Goal: Book appointment/travel/reservation

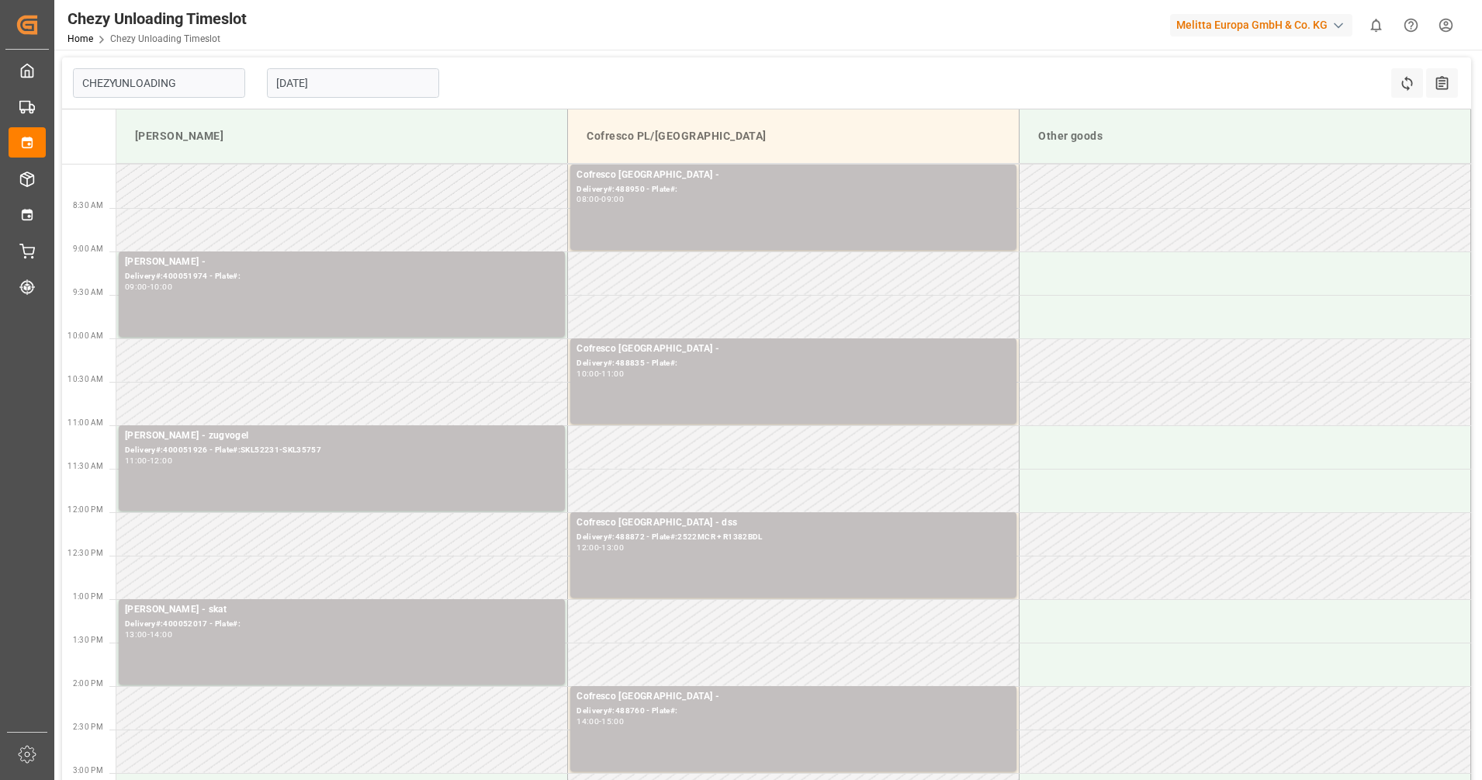
type input "Chezy Unloading"
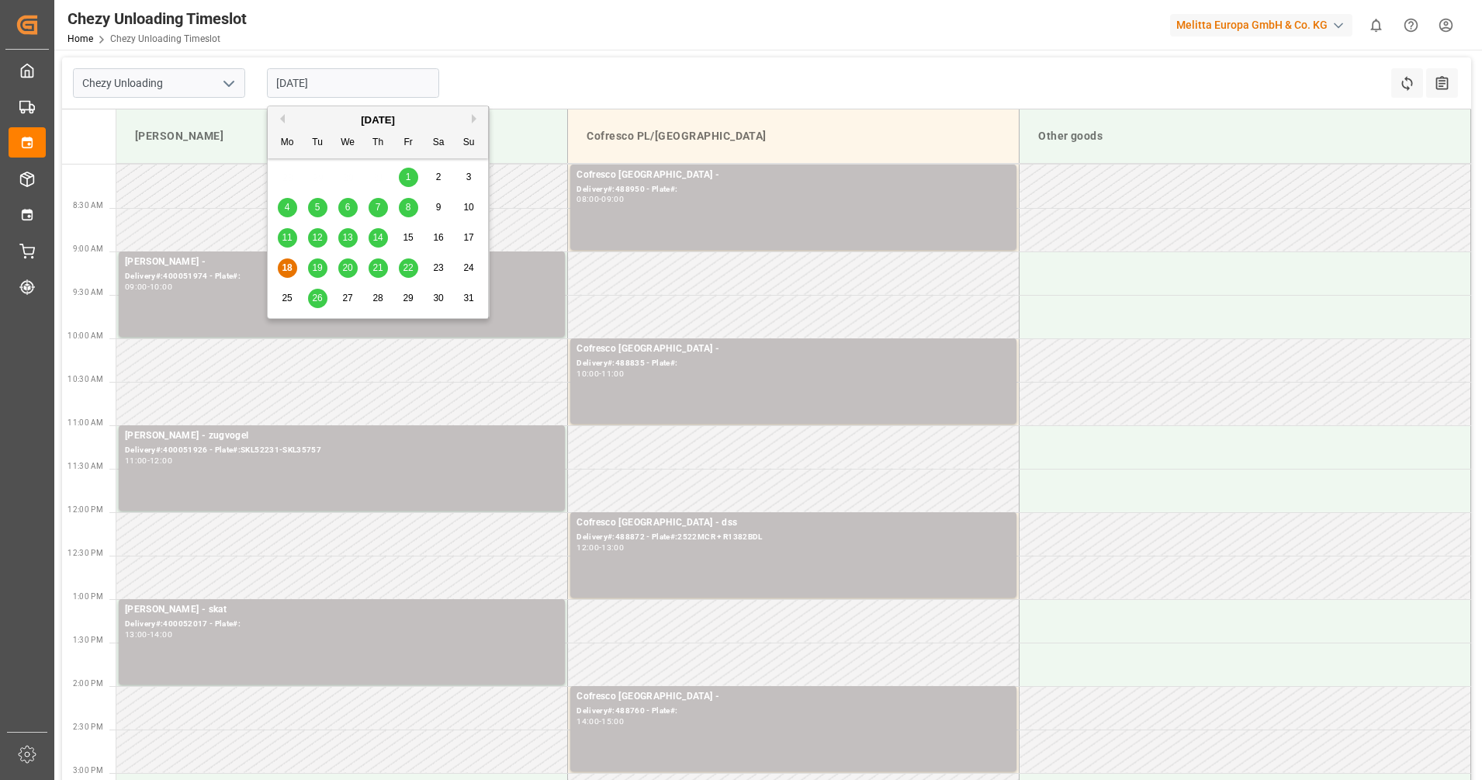
click at [320, 88] on input "[DATE]" at bounding box center [353, 82] width 172 height 29
click at [320, 268] on span "19" at bounding box center [317, 267] width 10 height 11
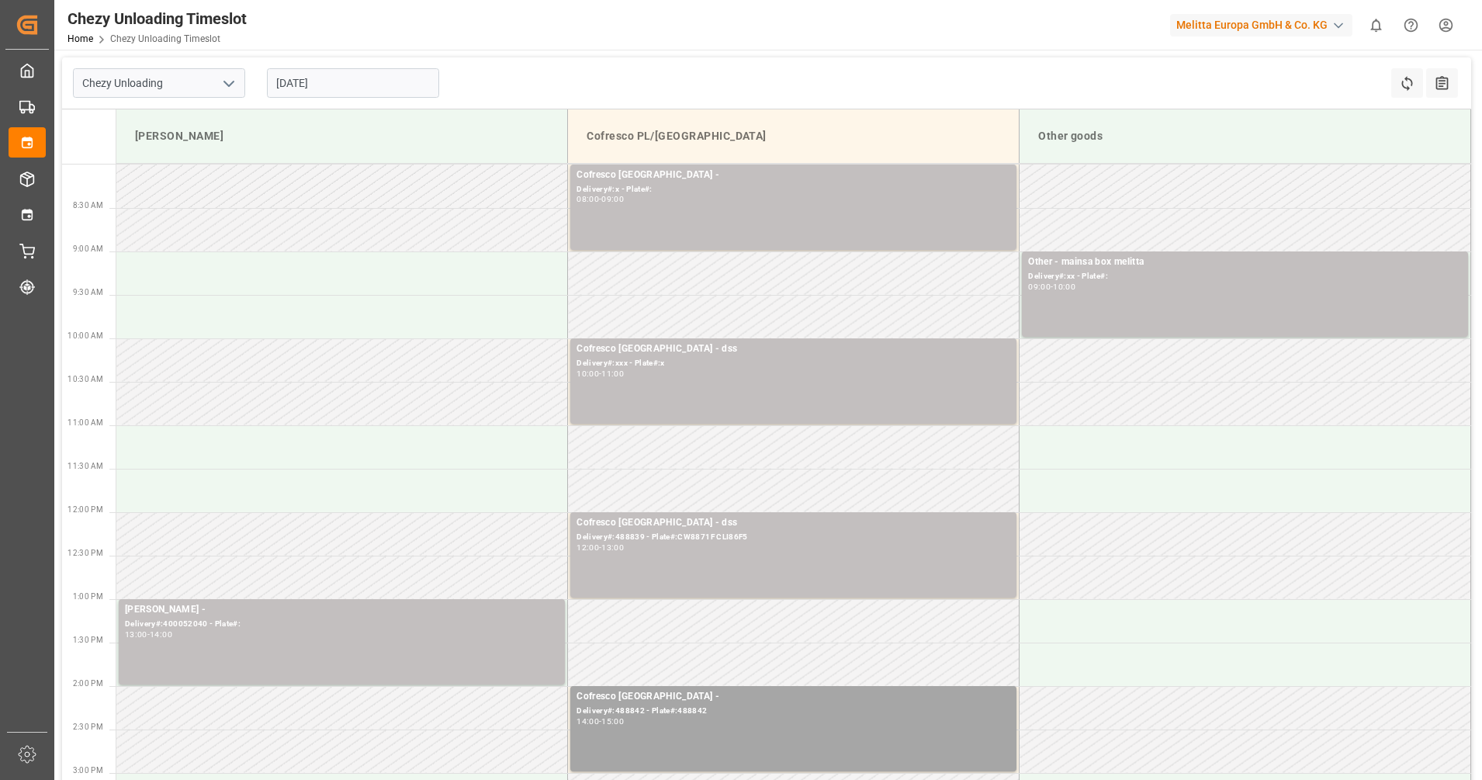
click at [338, 87] on input "[DATE]" at bounding box center [353, 82] width 172 height 29
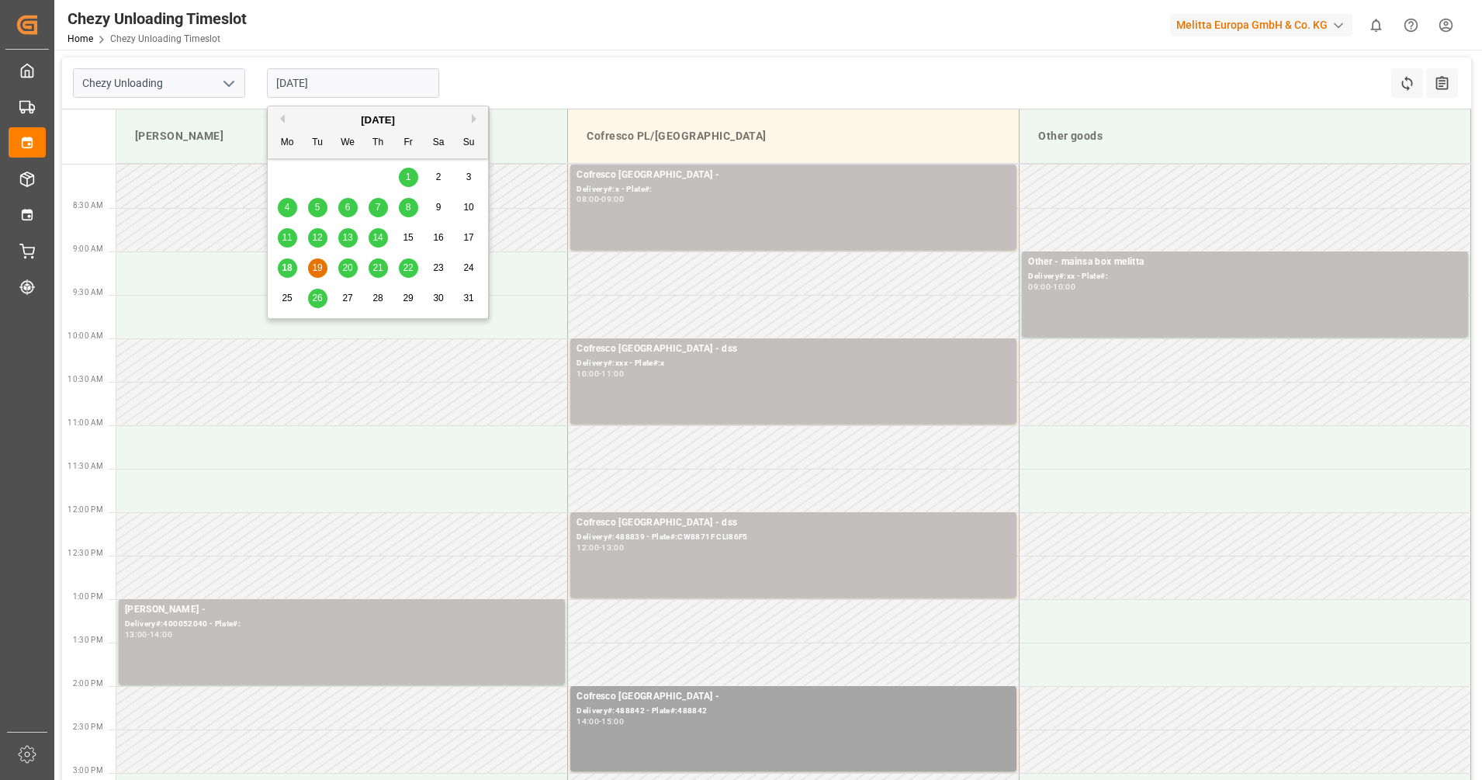
click at [344, 266] on span "20" at bounding box center [347, 267] width 10 height 11
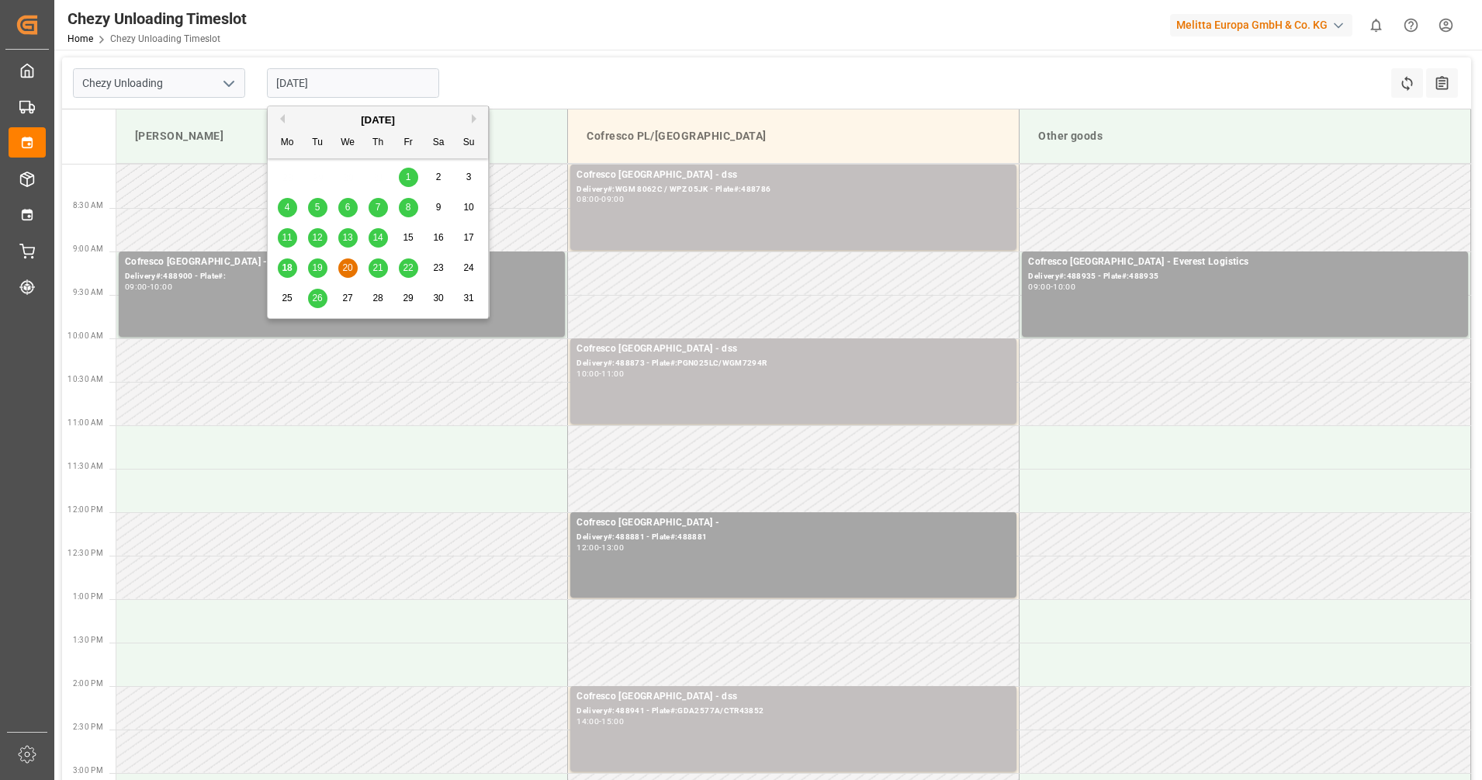
click at [331, 91] on input "[DATE]" at bounding box center [353, 82] width 172 height 29
click at [381, 268] on span "21" at bounding box center [377, 267] width 10 height 11
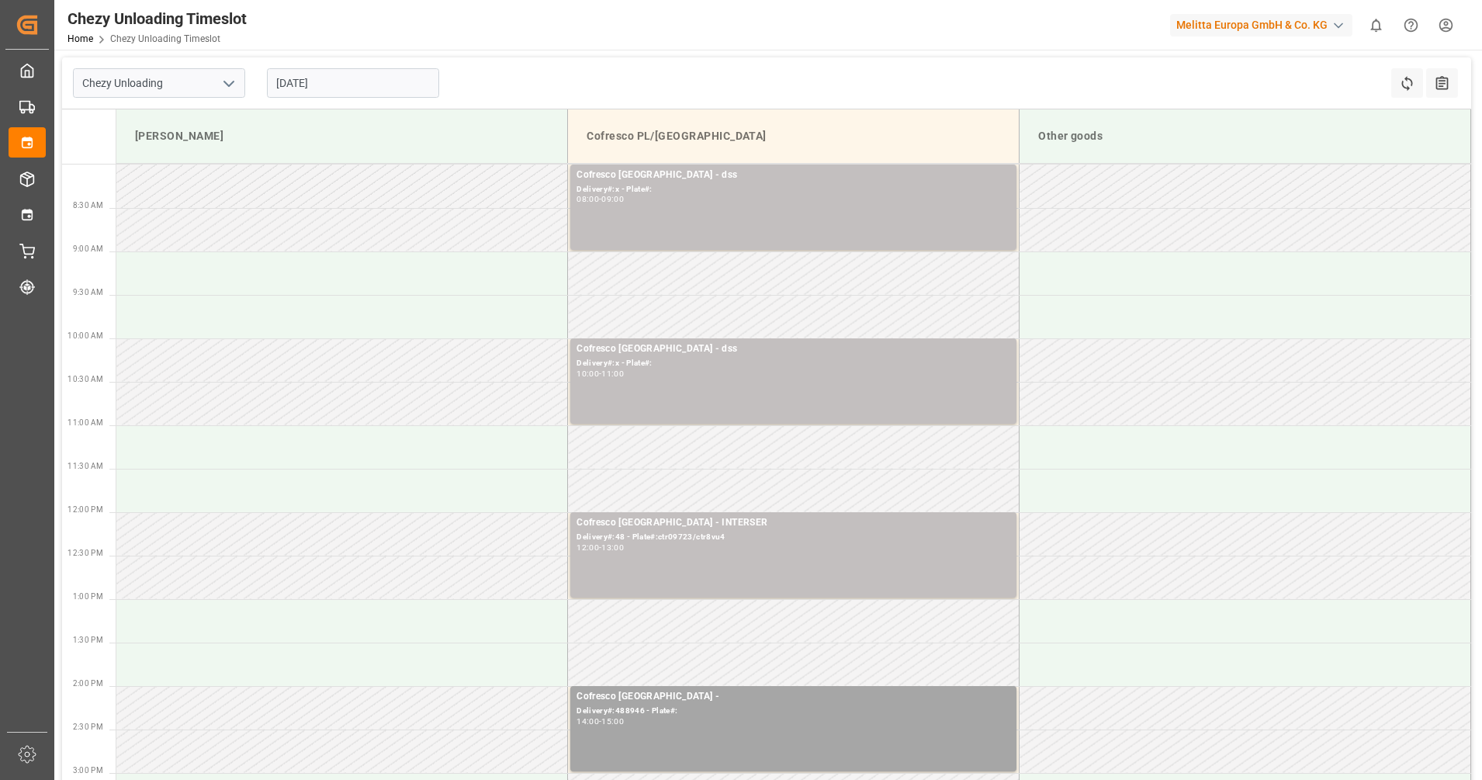
click at [399, 90] on input "[DATE]" at bounding box center [353, 82] width 172 height 29
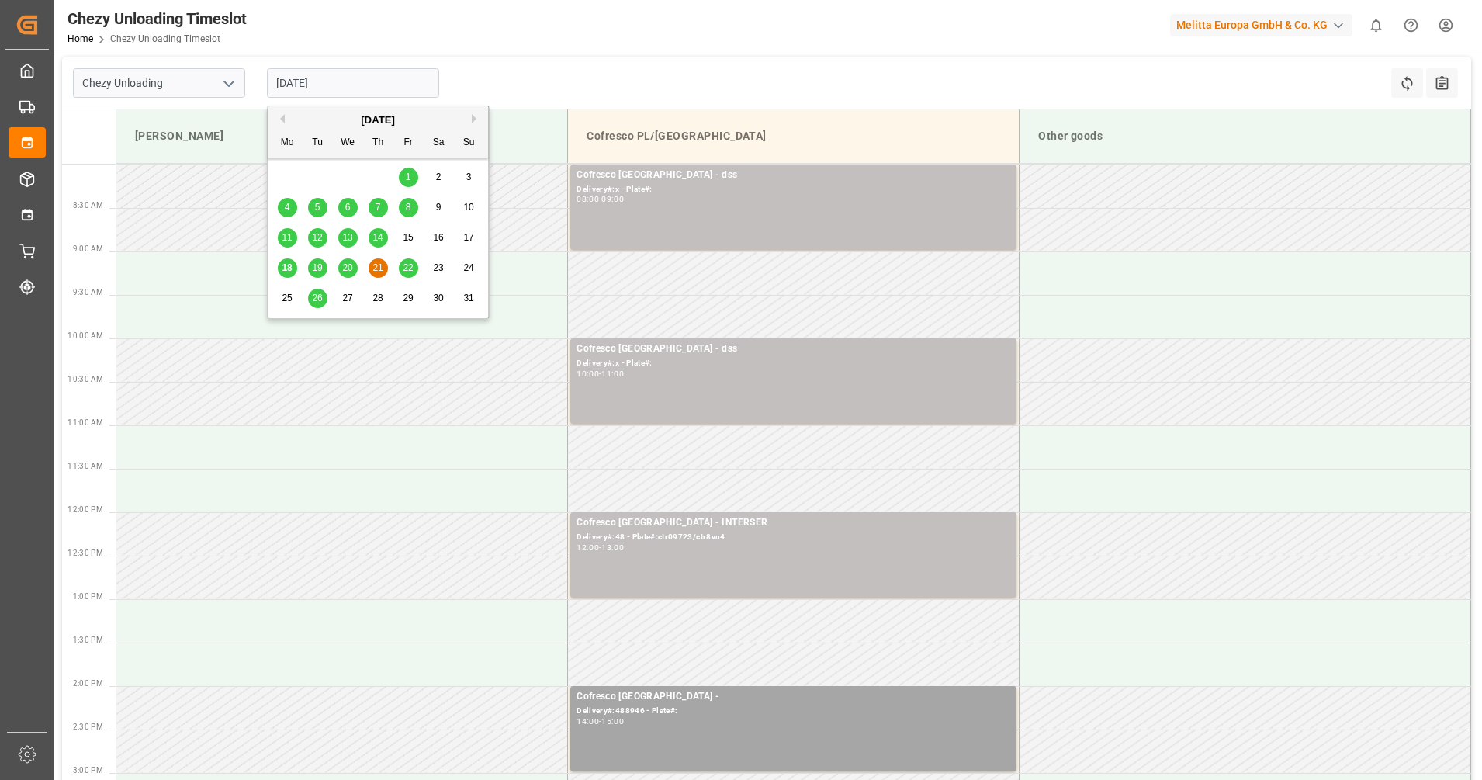
click at [402, 271] on div "22" at bounding box center [408, 268] width 19 height 19
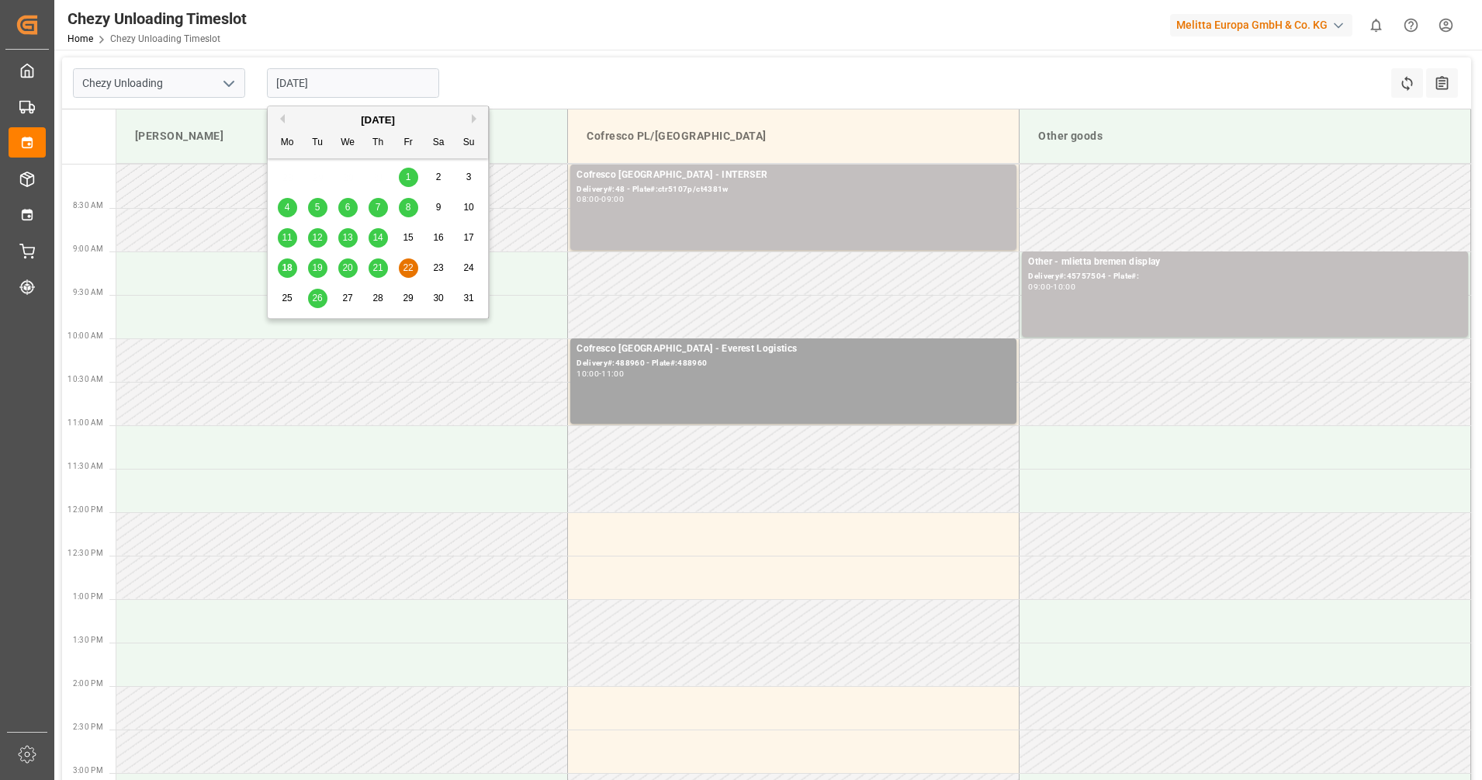
click at [368, 87] on input "[DATE]" at bounding box center [353, 82] width 172 height 29
click at [320, 295] on span "26" at bounding box center [317, 297] width 10 height 11
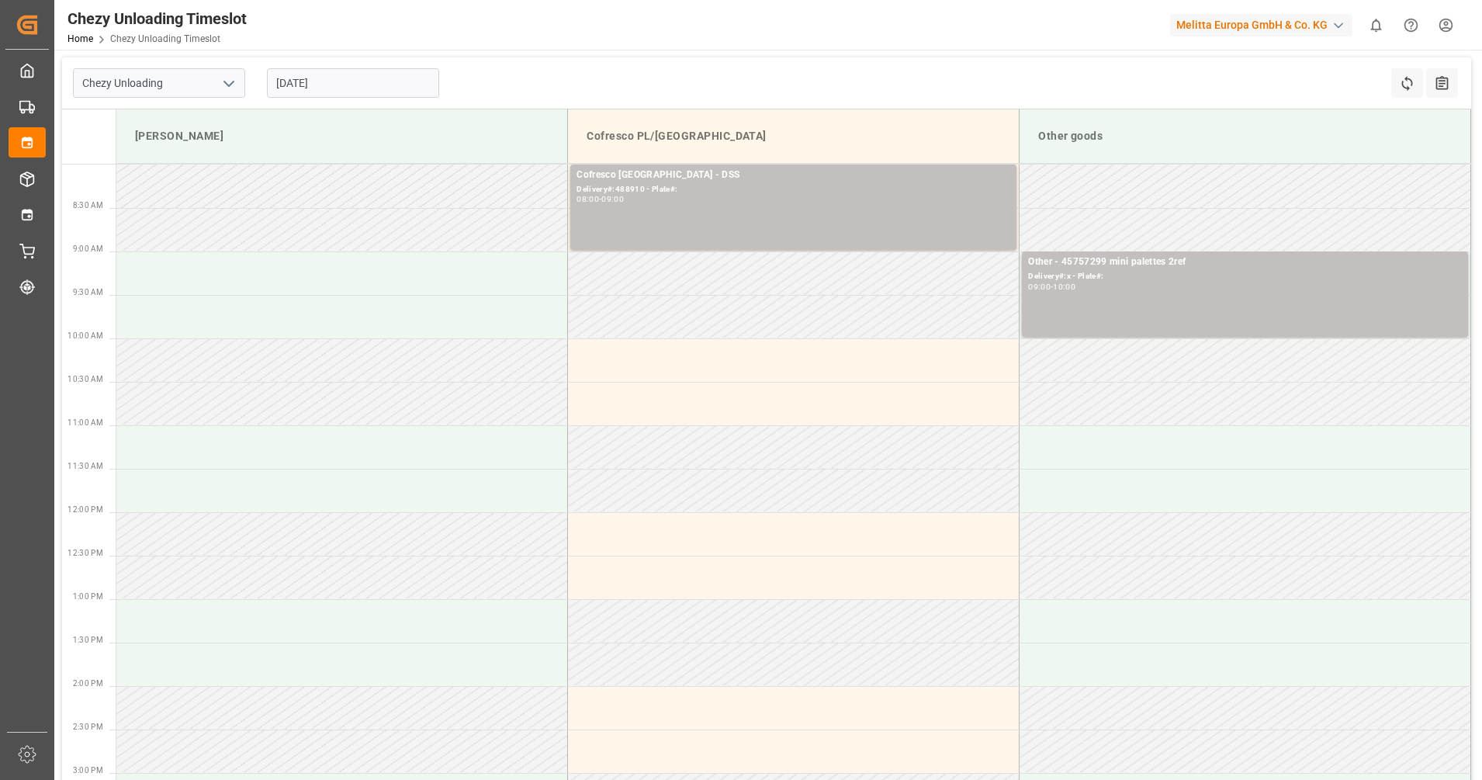
click at [353, 86] on input "[DATE]" at bounding box center [353, 82] width 172 height 29
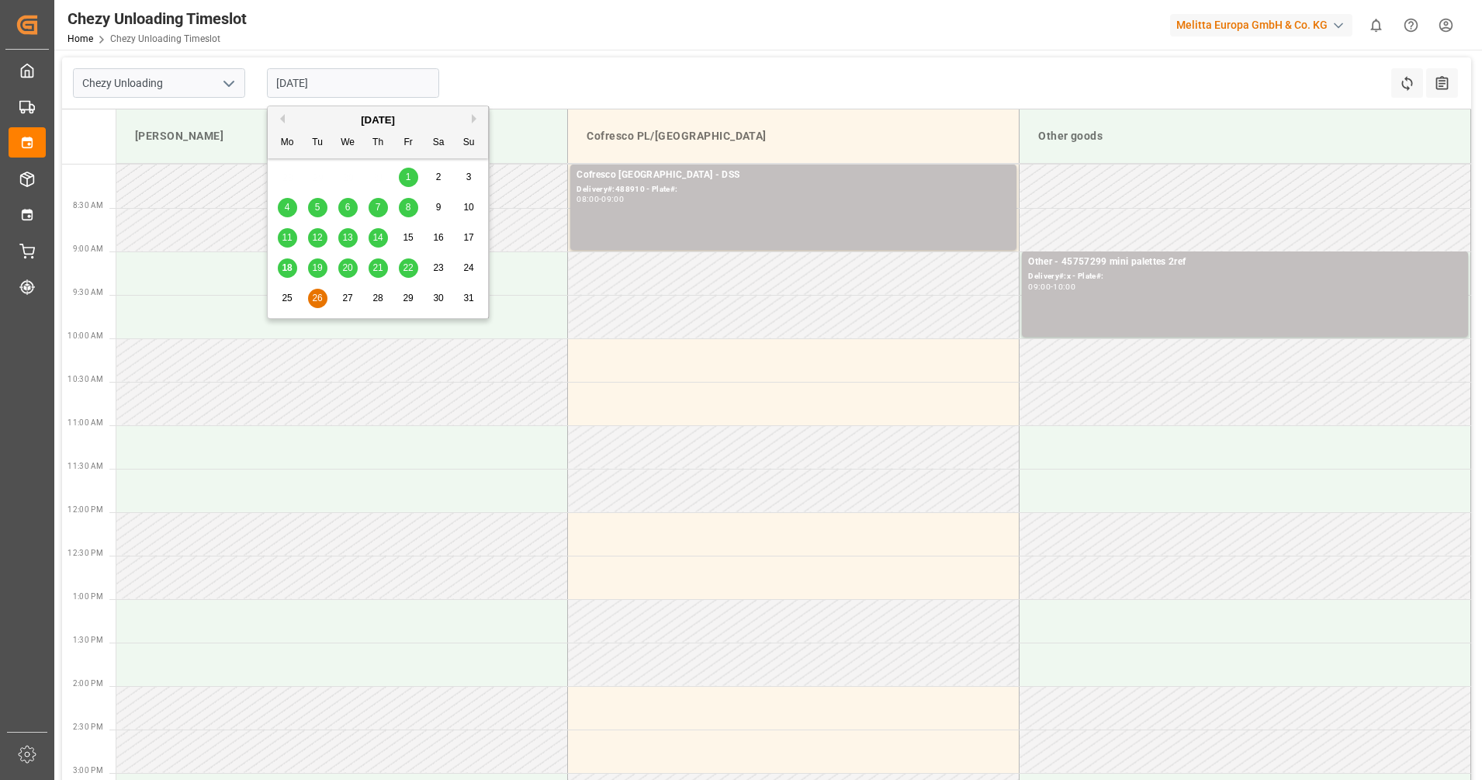
click at [311, 268] on div "19" at bounding box center [317, 268] width 19 height 19
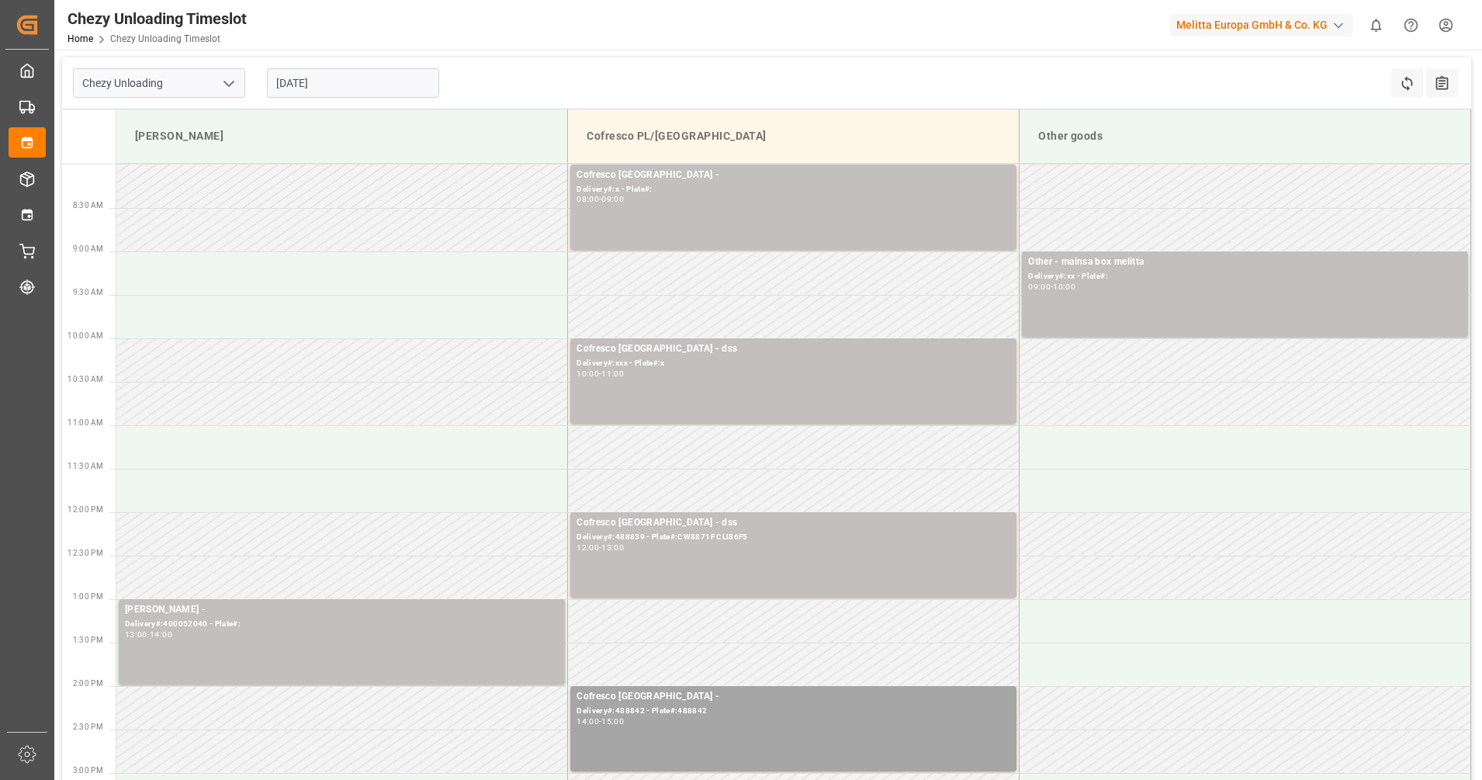
click at [294, 81] on input "[DATE]" at bounding box center [353, 82] width 172 height 29
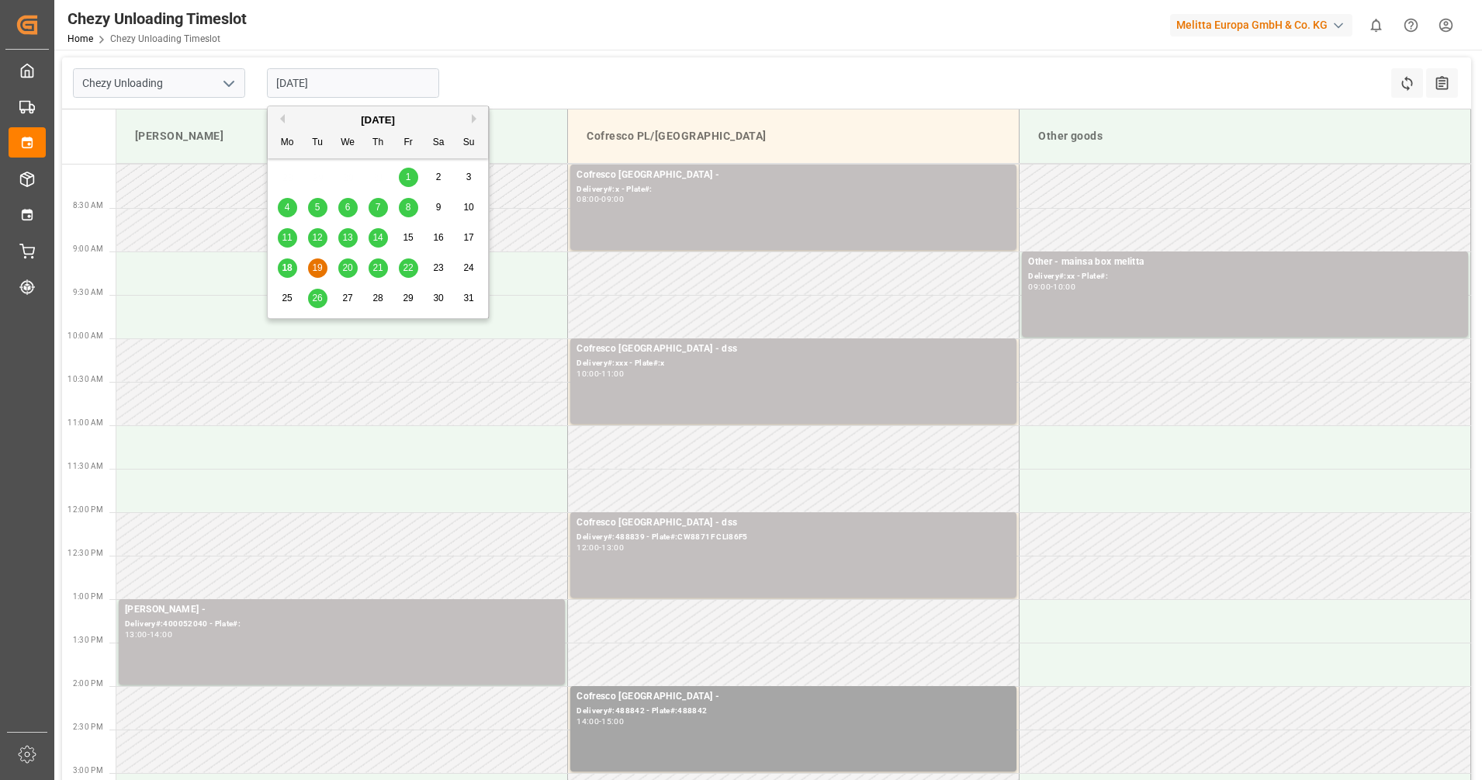
click at [344, 268] on span "20" at bounding box center [347, 267] width 10 height 11
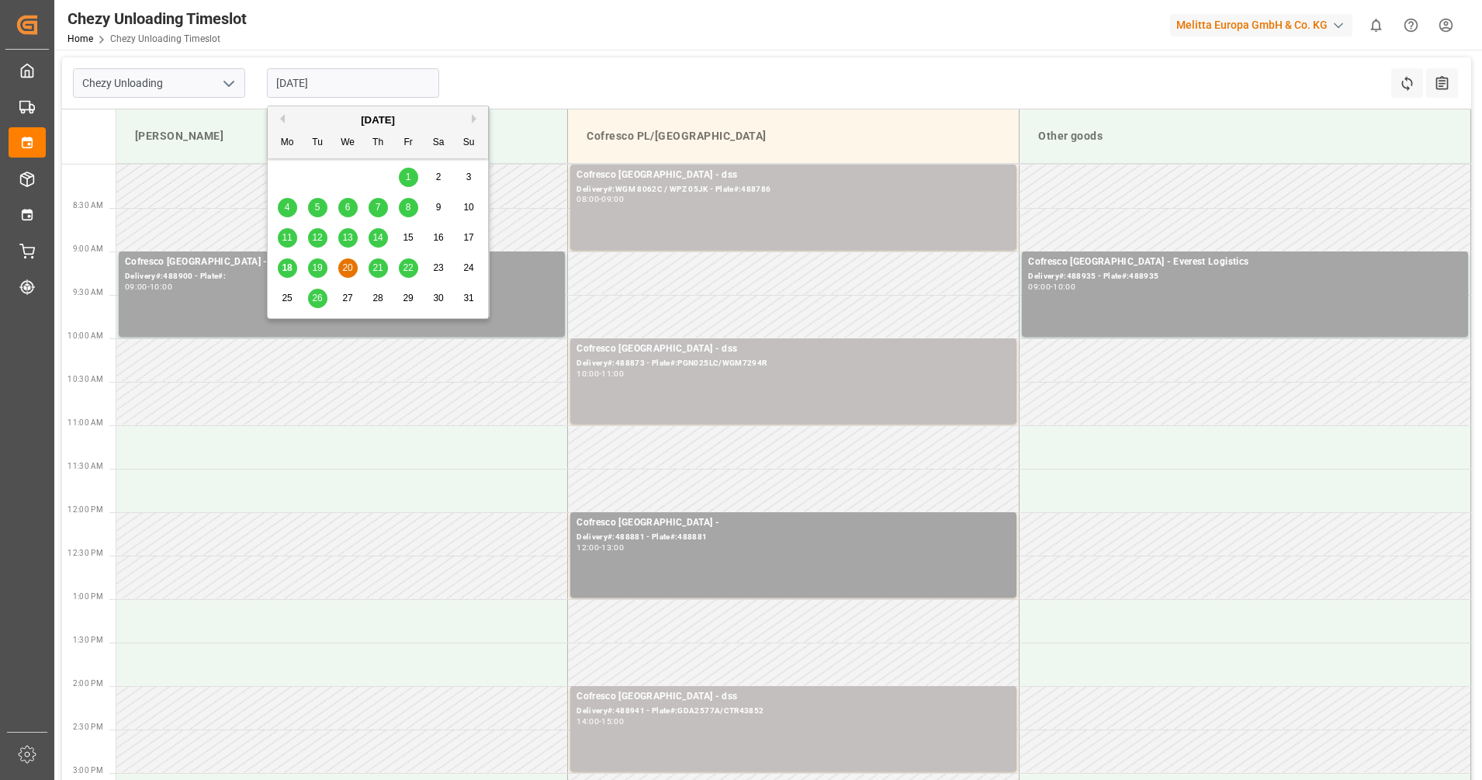
click at [342, 86] on input "[DATE]" at bounding box center [353, 82] width 172 height 29
click at [375, 275] on div "21" at bounding box center [377, 268] width 19 height 19
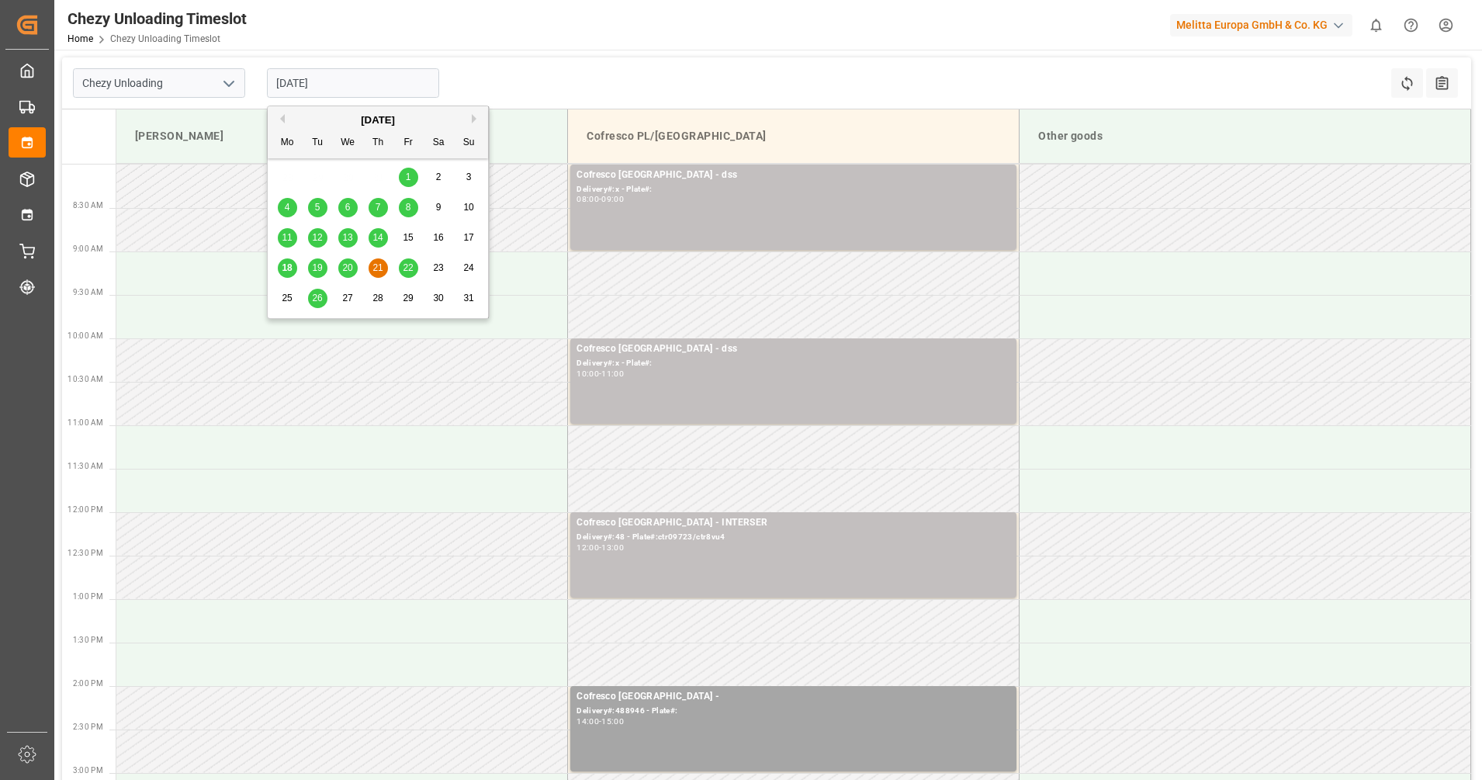
click at [337, 81] on input "[DATE]" at bounding box center [353, 82] width 172 height 29
click at [290, 256] on div "18 19 20 21 22 23 24" at bounding box center [378, 268] width 212 height 30
click at [290, 270] on span "18" at bounding box center [287, 267] width 10 height 11
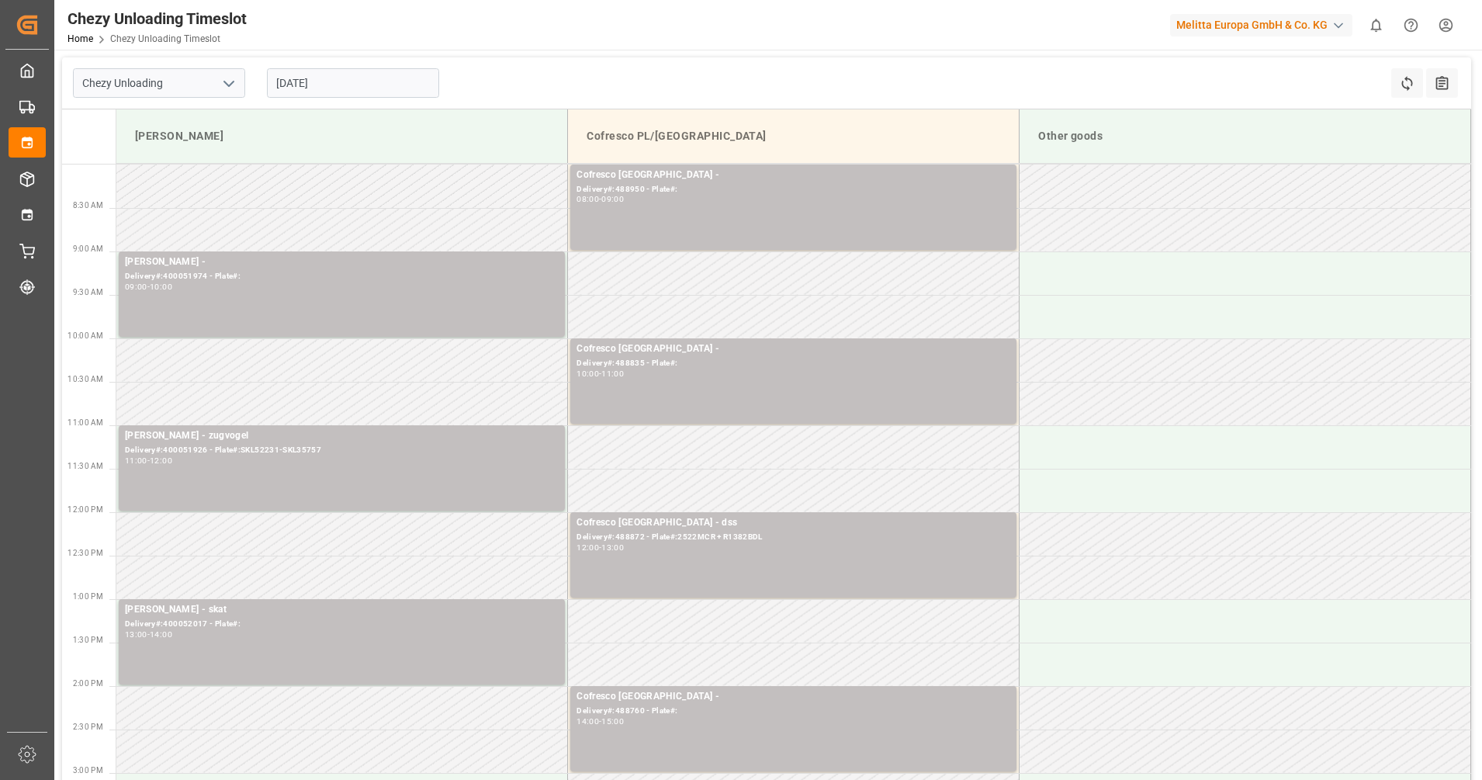
click at [293, 81] on input "[DATE]" at bounding box center [353, 82] width 172 height 29
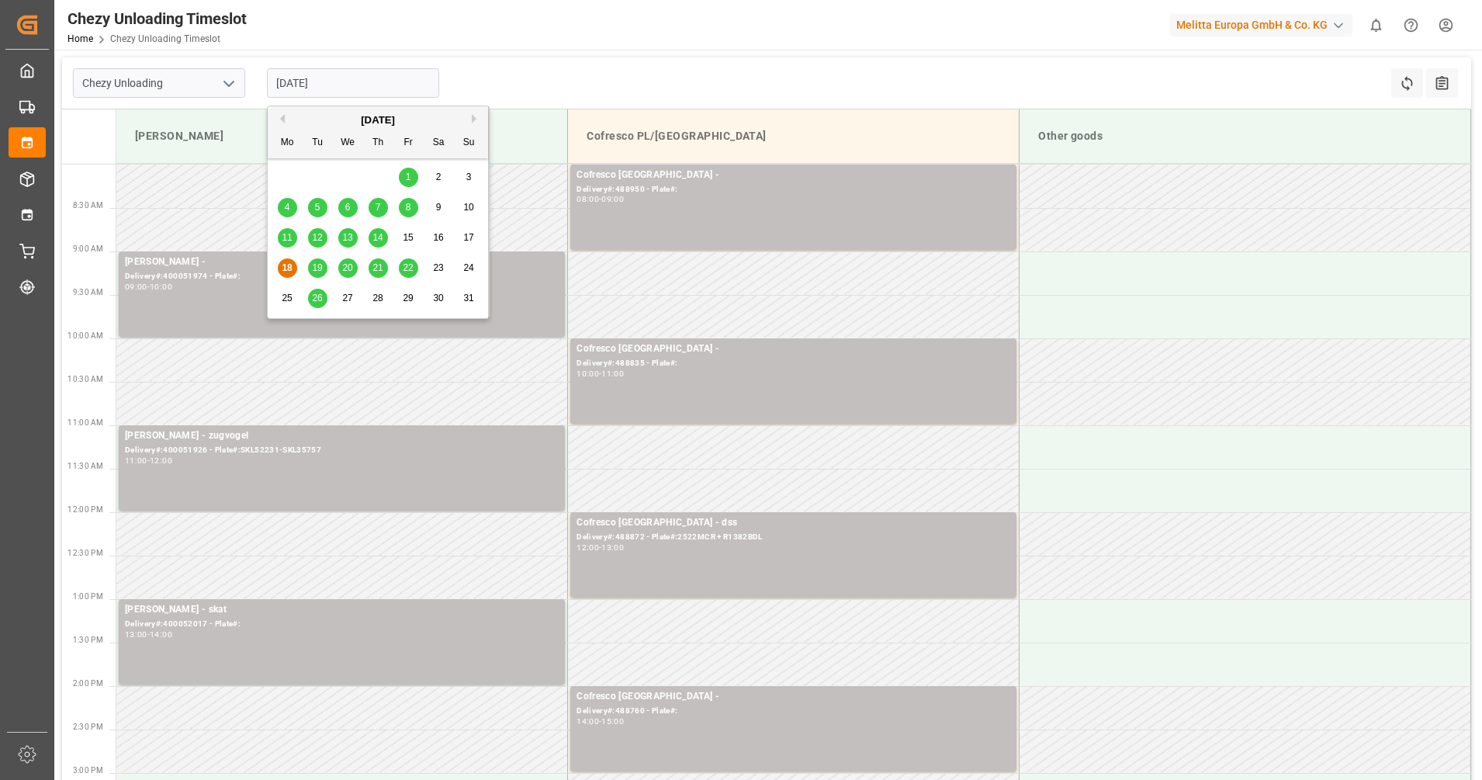
click at [370, 234] on div "14" at bounding box center [377, 238] width 19 height 19
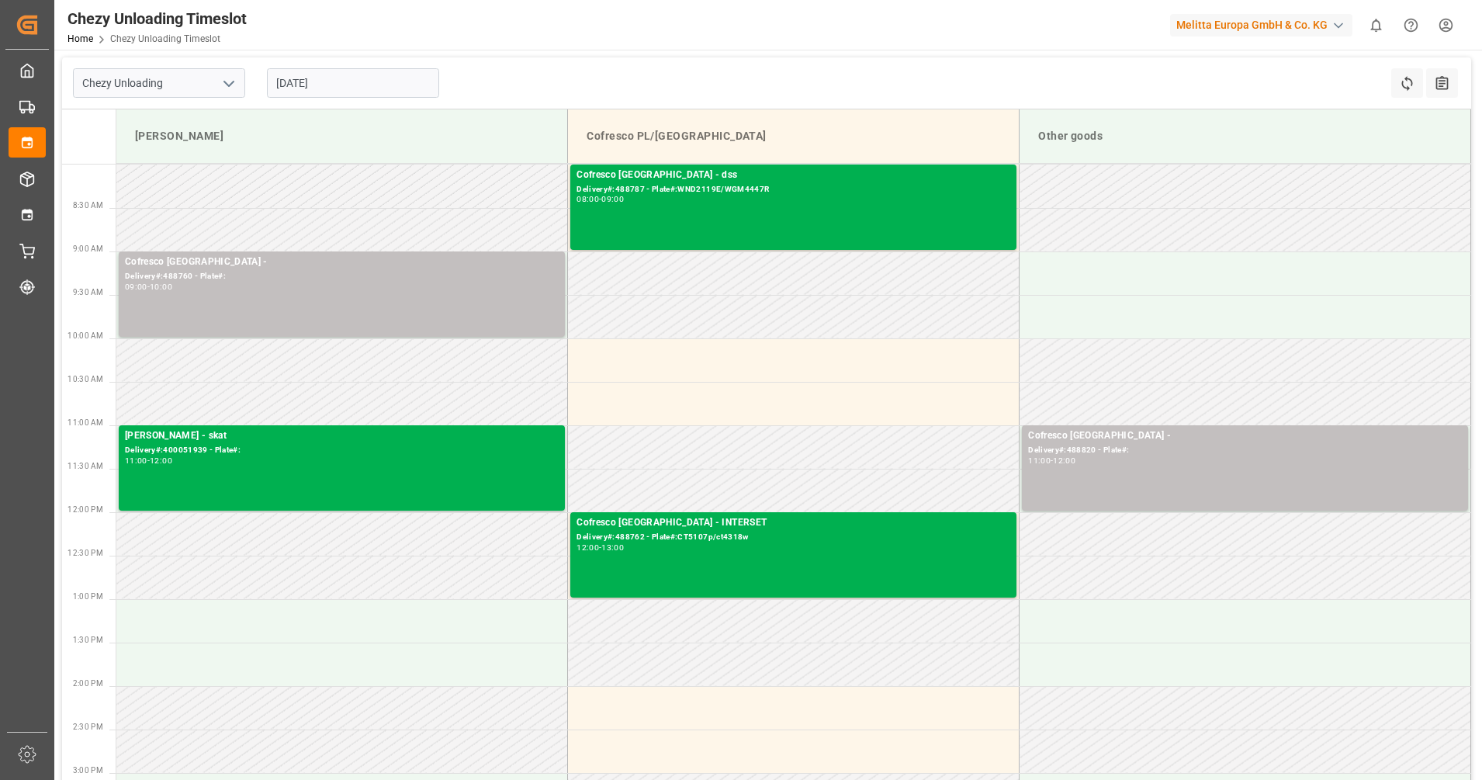
click at [337, 64] on div "[DATE]" at bounding box center [353, 82] width 194 height 51
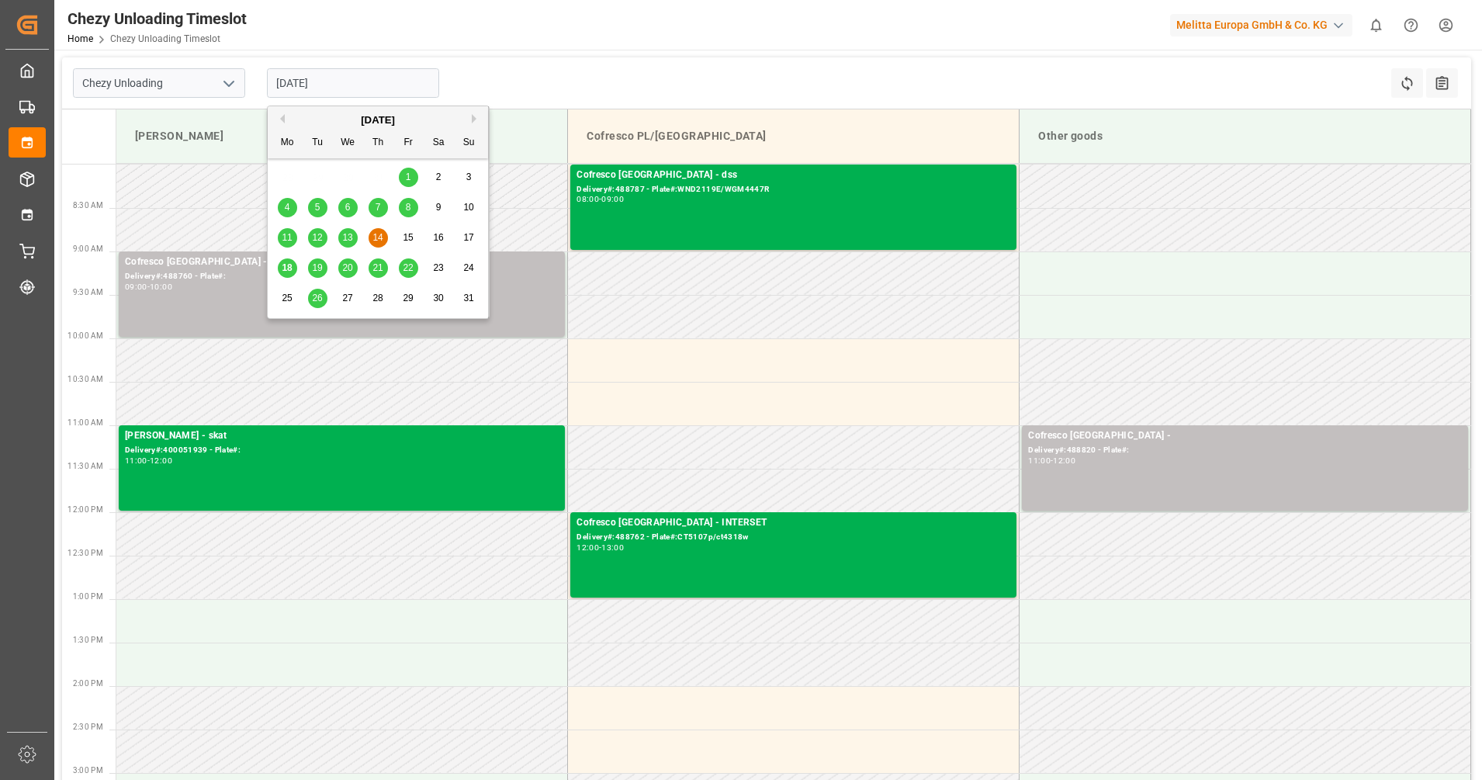
click at [337, 77] on input "[DATE]" at bounding box center [353, 82] width 172 height 29
click at [344, 236] on span "13" at bounding box center [347, 237] width 10 height 11
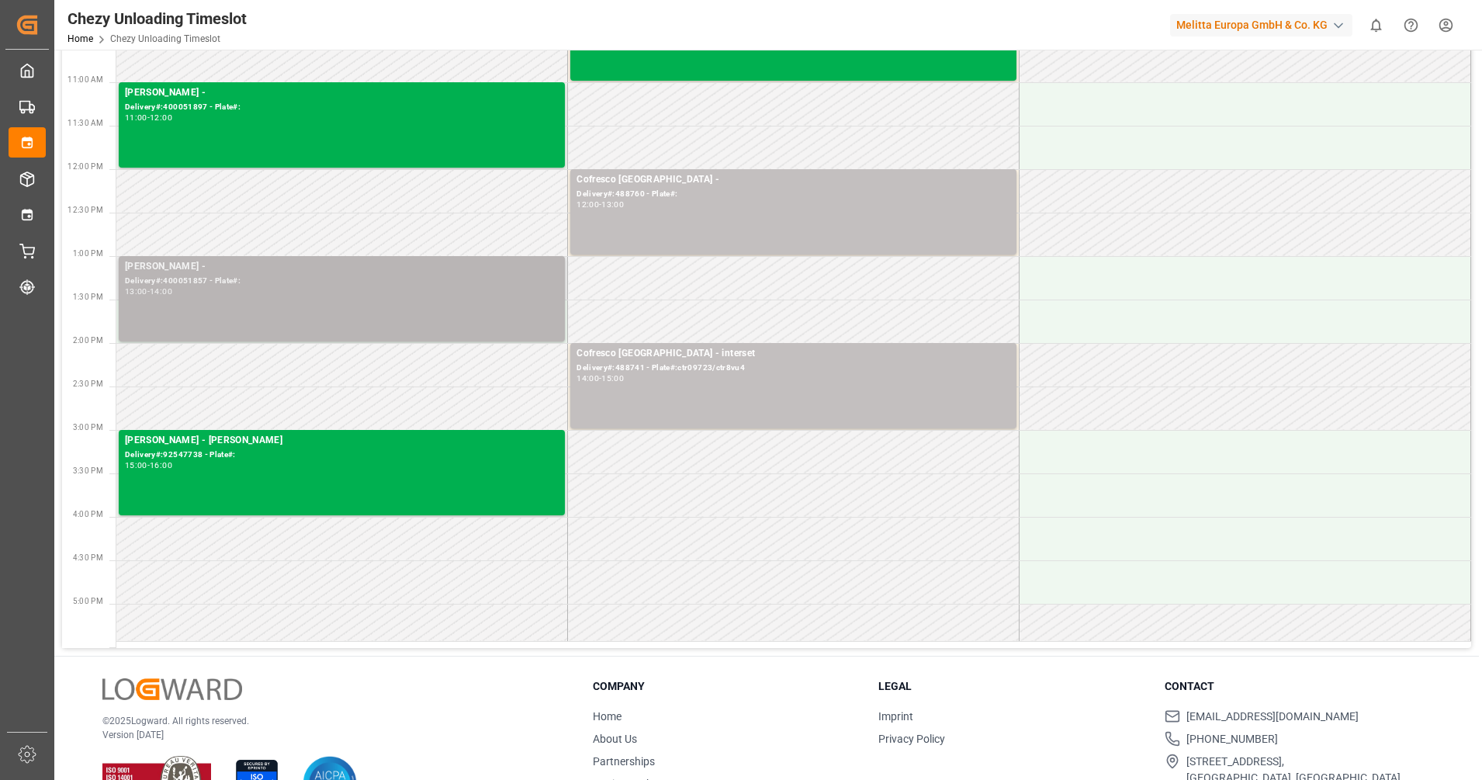
scroll to position [201, 0]
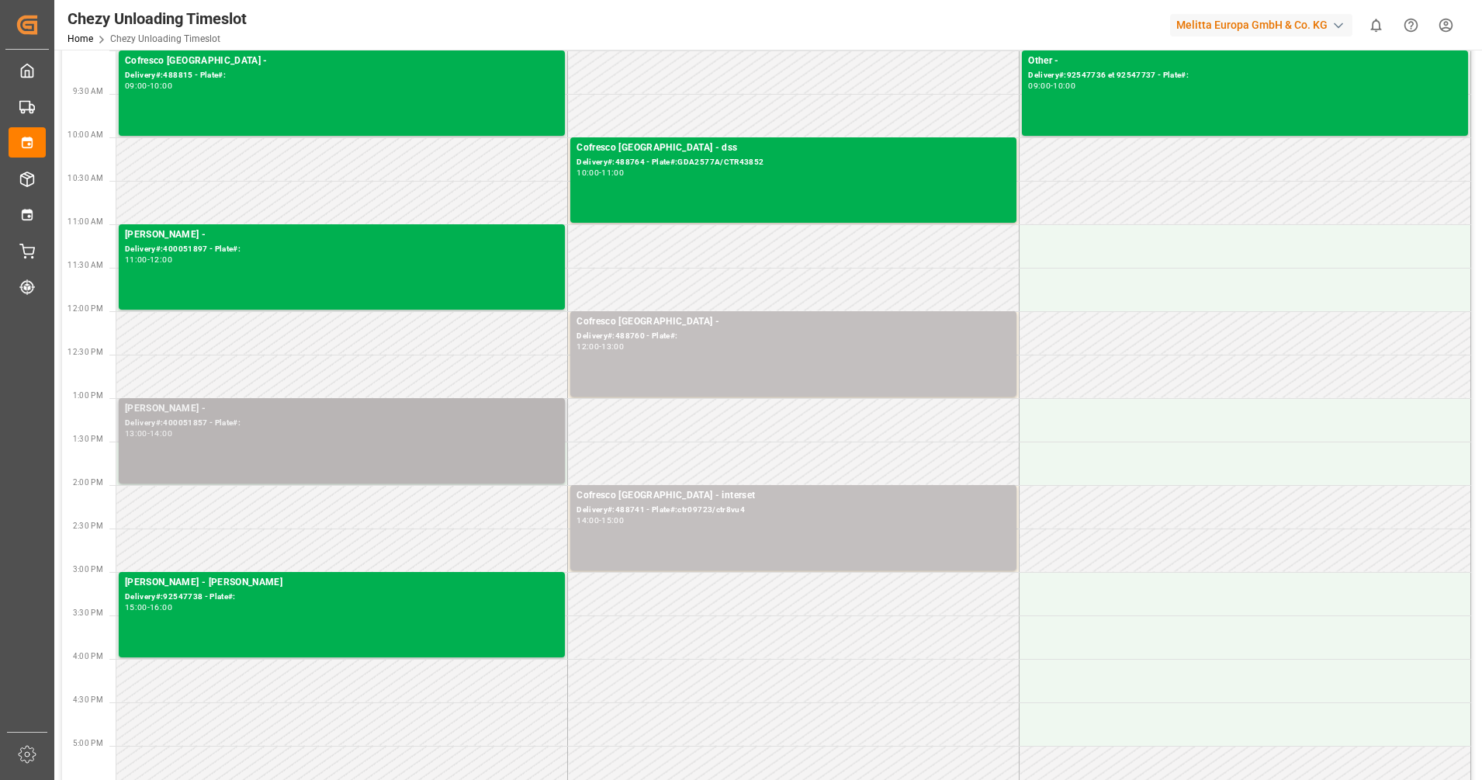
click at [358, 441] on div "[PERSON_NAME] - Delivery#:400051857 - Plate#: 13:00 - 14:00" at bounding box center [342, 440] width 434 height 79
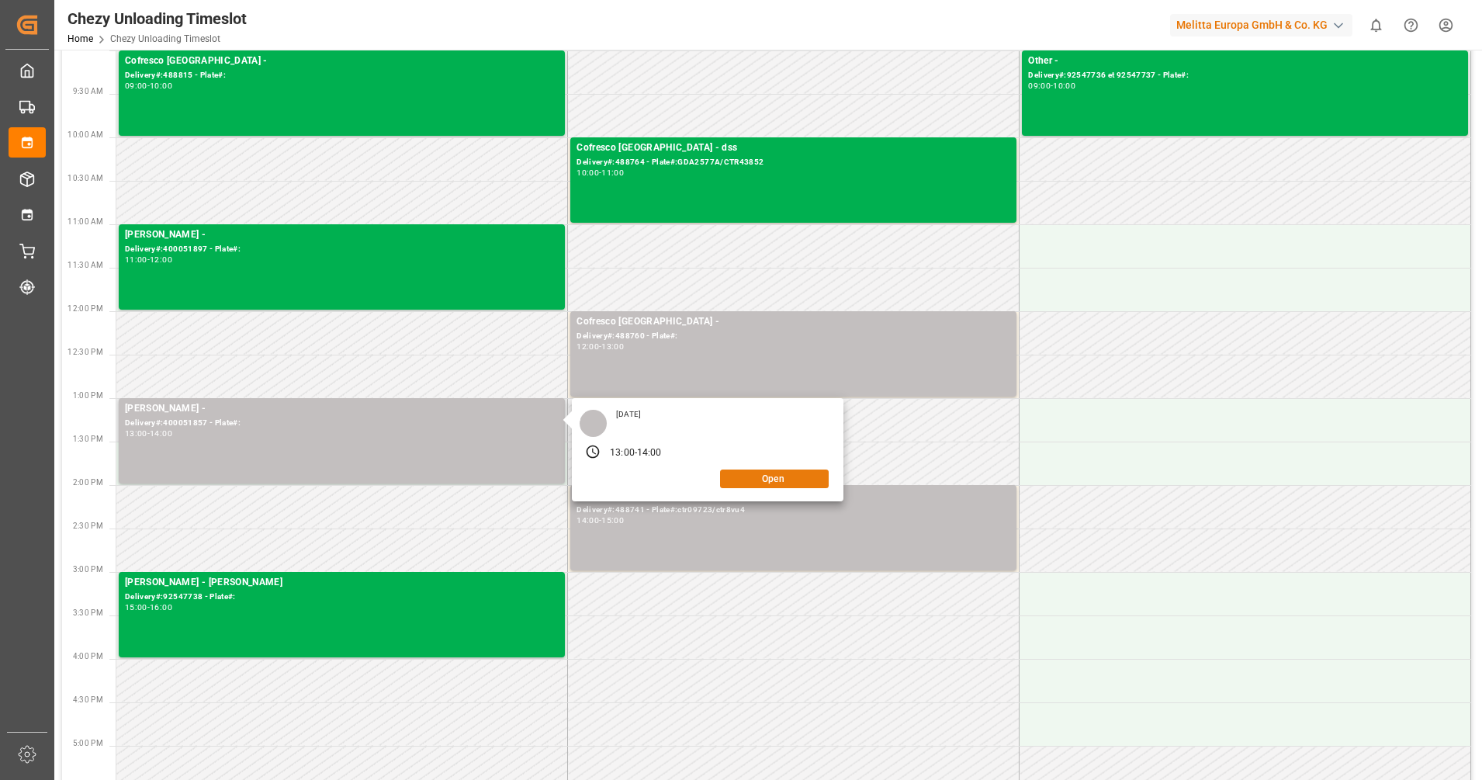
click at [784, 480] on button "Open" at bounding box center [774, 478] width 109 height 19
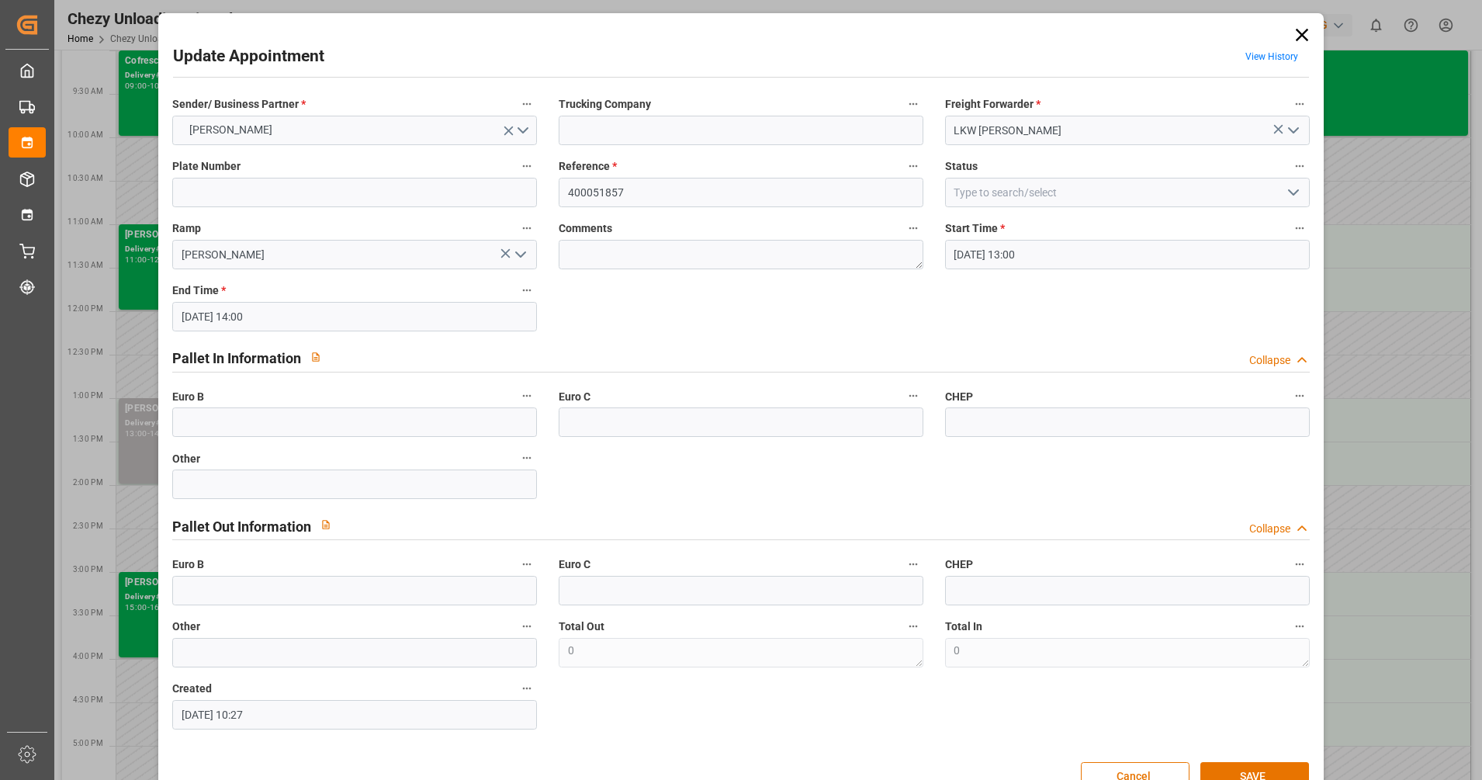
click at [1291, 31] on icon at bounding box center [1302, 35] width 22 height 22
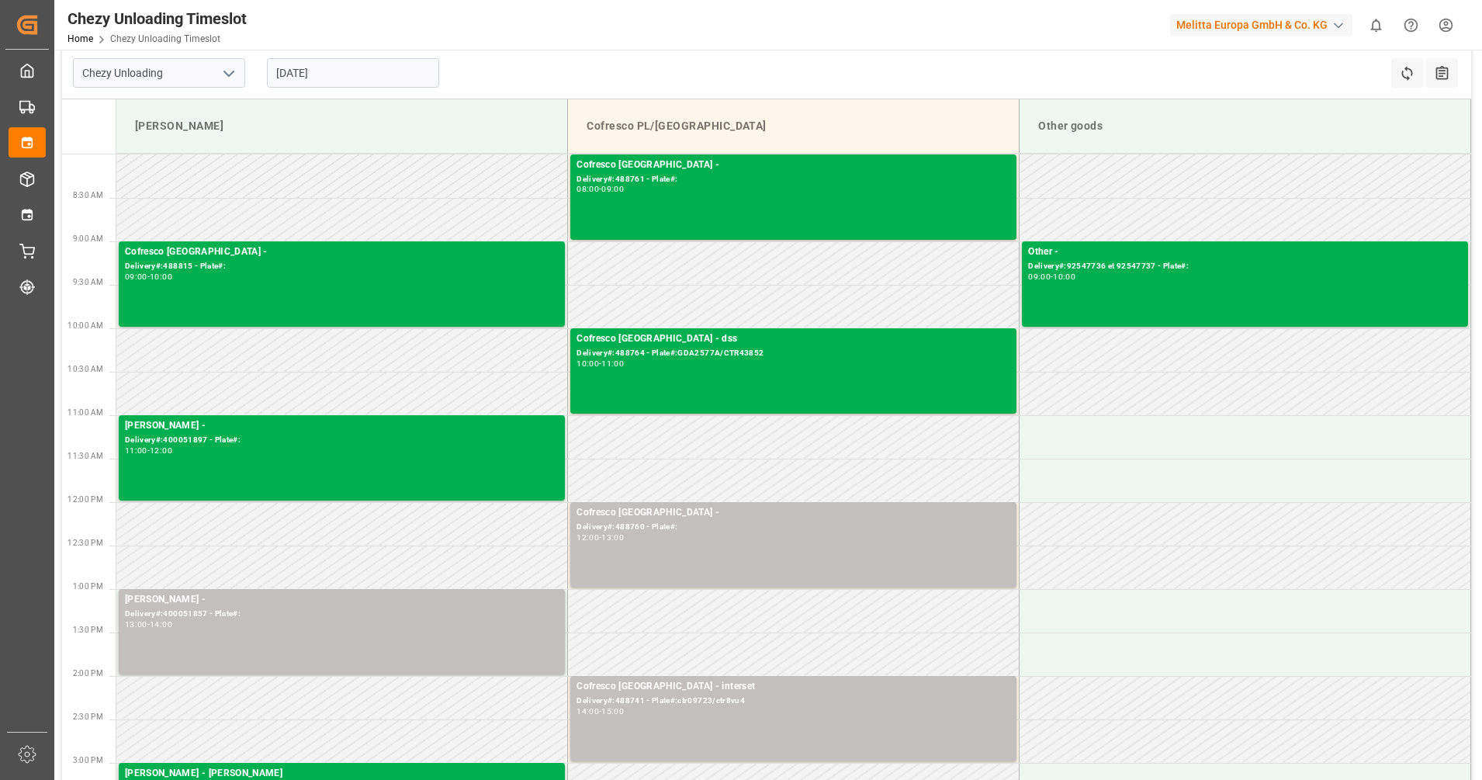
scroll to position [0, 0]
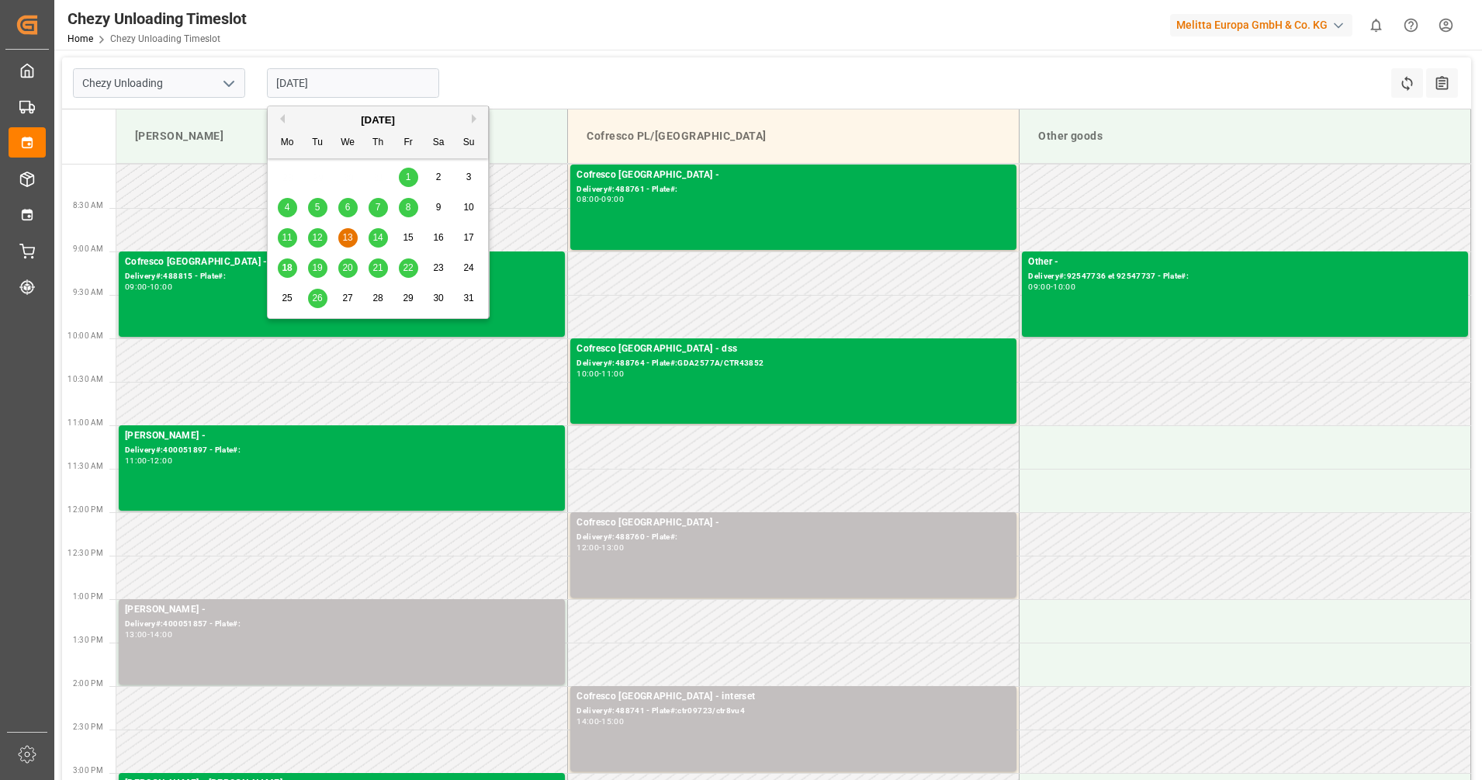
click at [359, 74] on input "[DATE]" at bounding box center [353, 82] width 172 height 29
click at [285, 267] on span "18" at bounding box center [287, 267] width 10 height 11
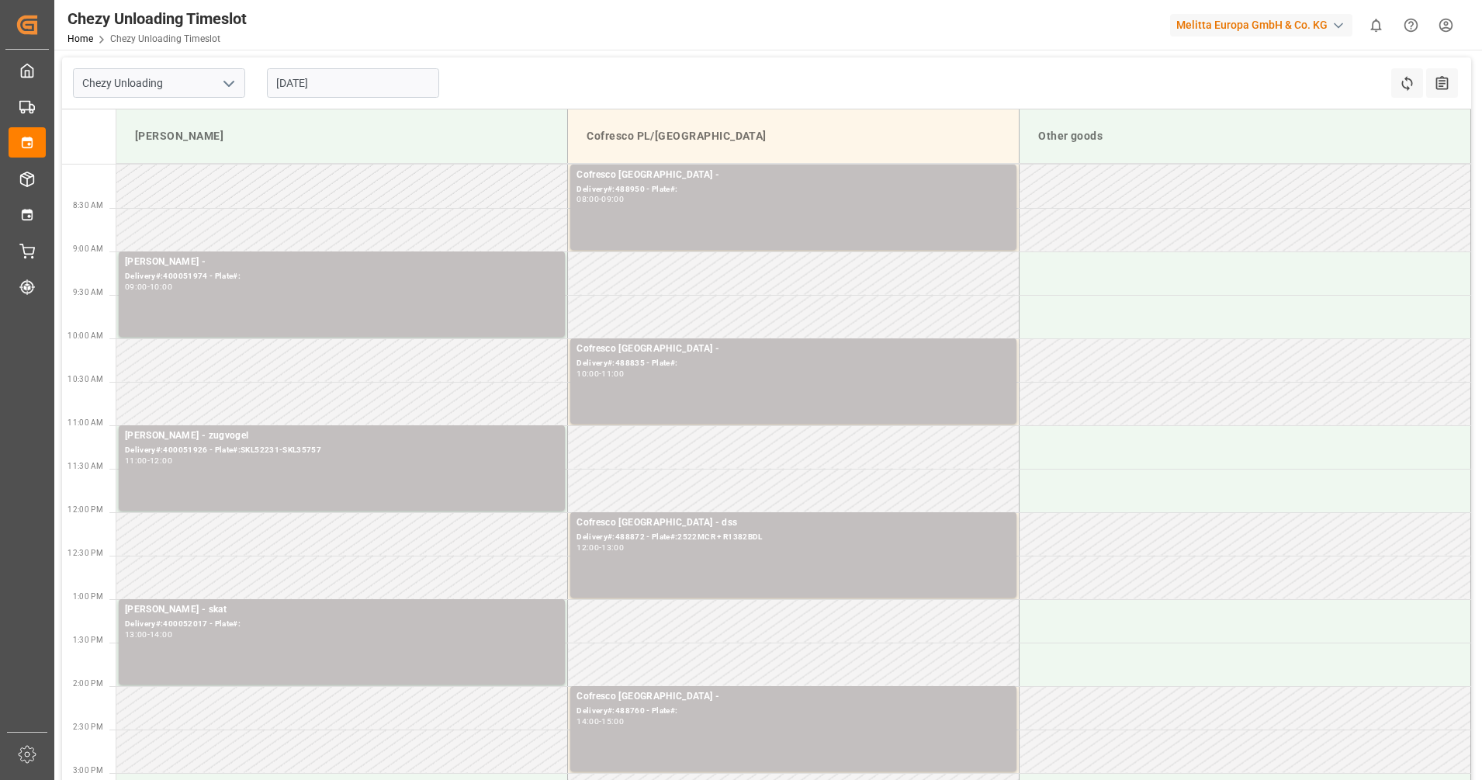
click at [334, 81] on input "[DATE]" at bounding box center [353, 82] width 172 height 29
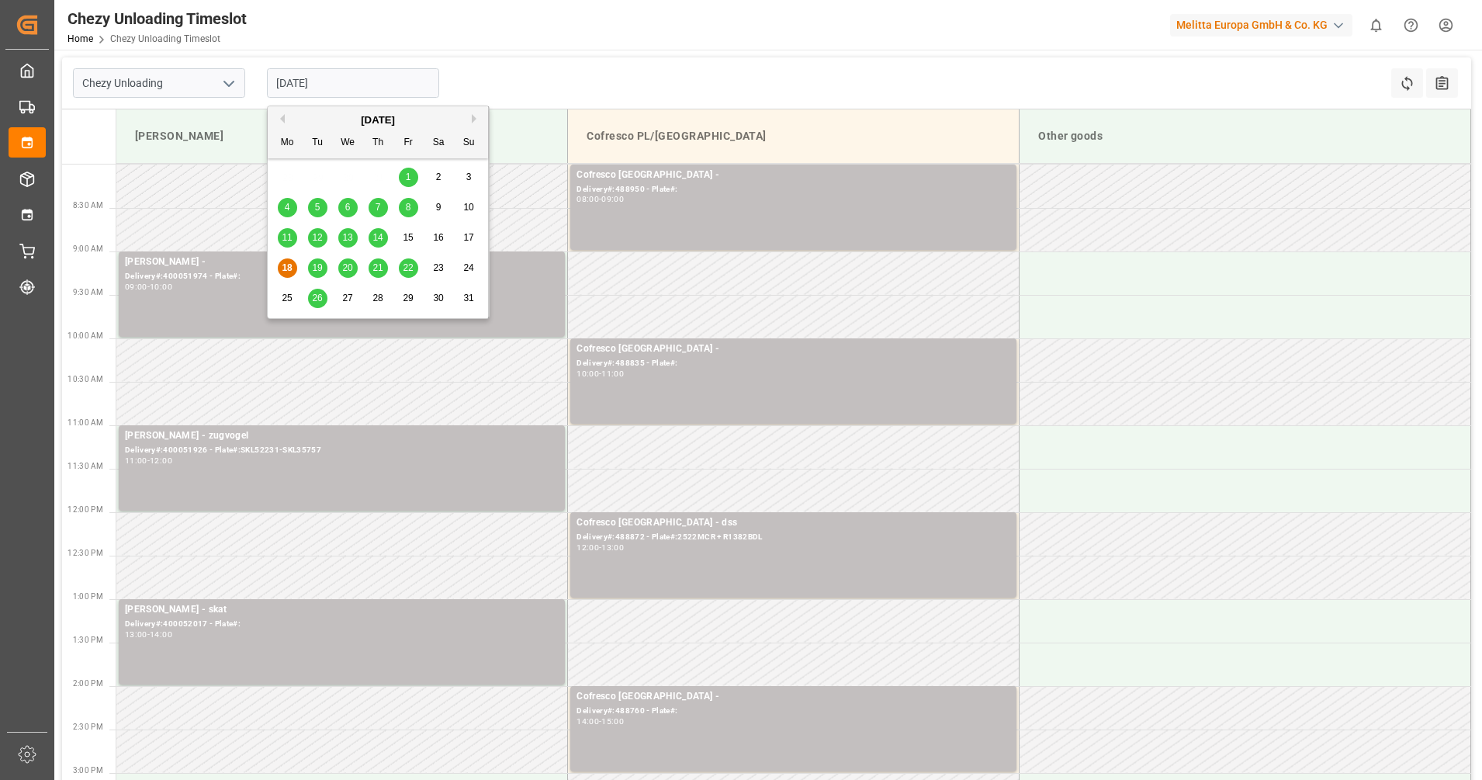
click at [348, 235] on span "13" at bounding box center [347, 237] width 10 height 11
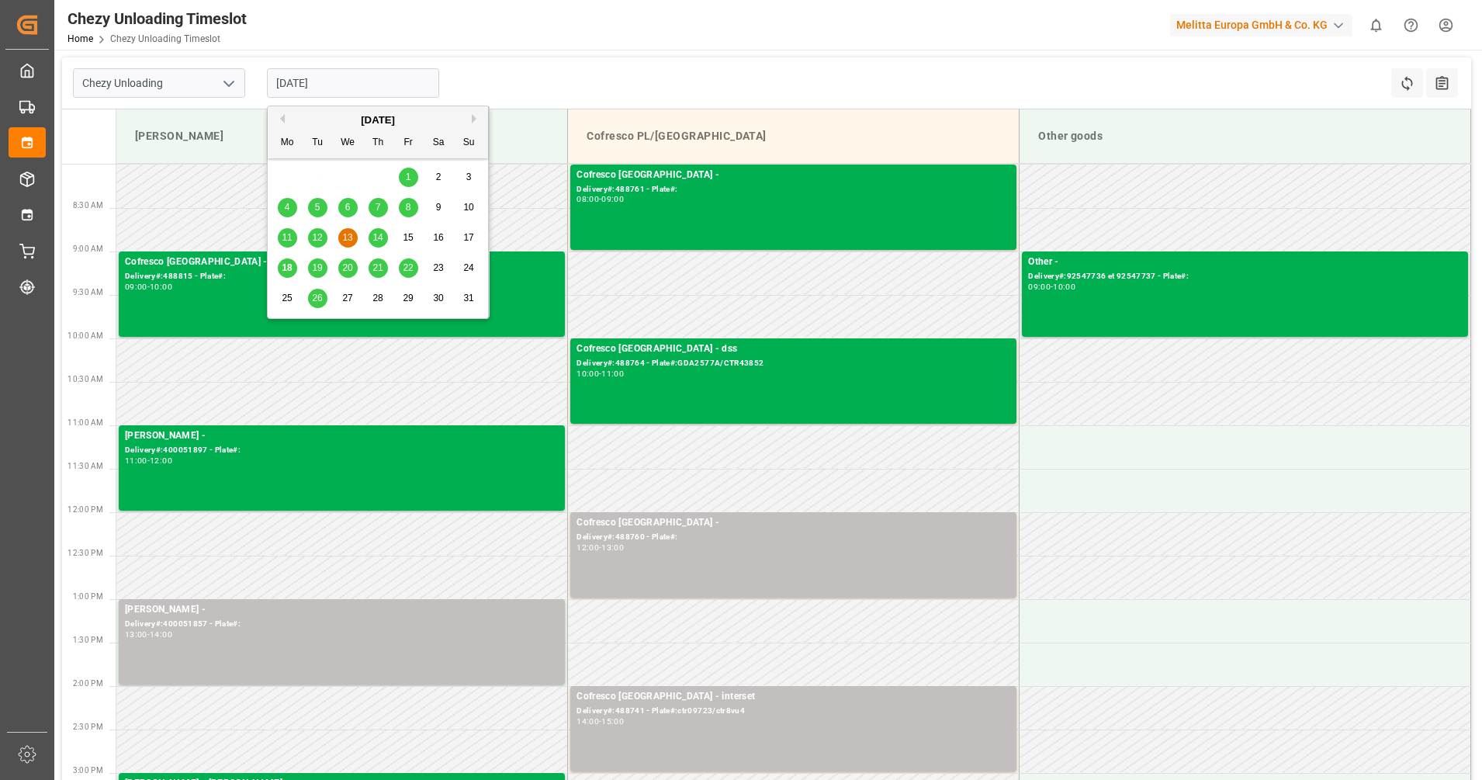
click at [325, 84] on input "[DATE]" at bounding box center [353, 82] width 172 height 29
click at [322, 235] on span "12" at bounding box center [317, 237] width 10 height 11
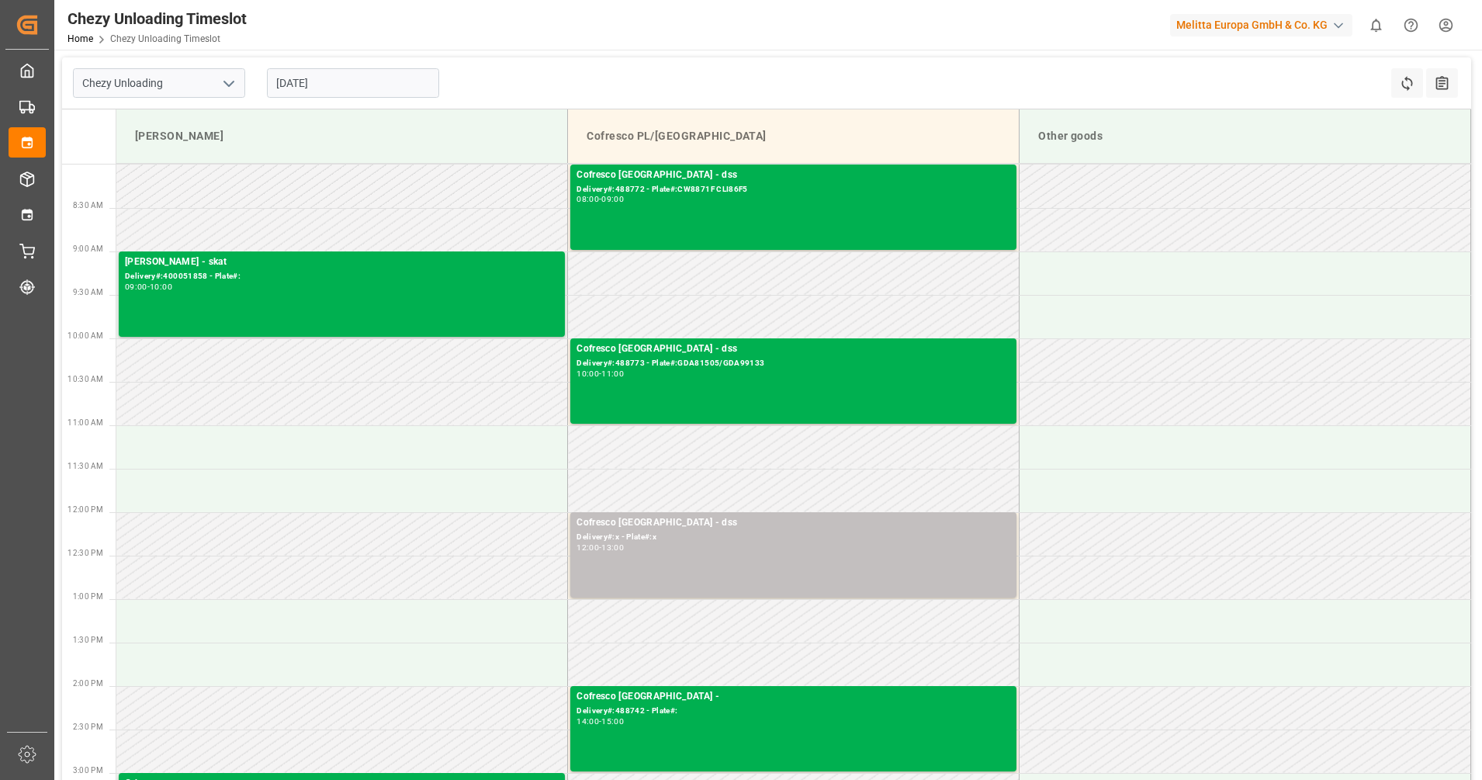
click at [315, 85] on input "[DATE]" at bounding box center [353, 82] width 172 height 29
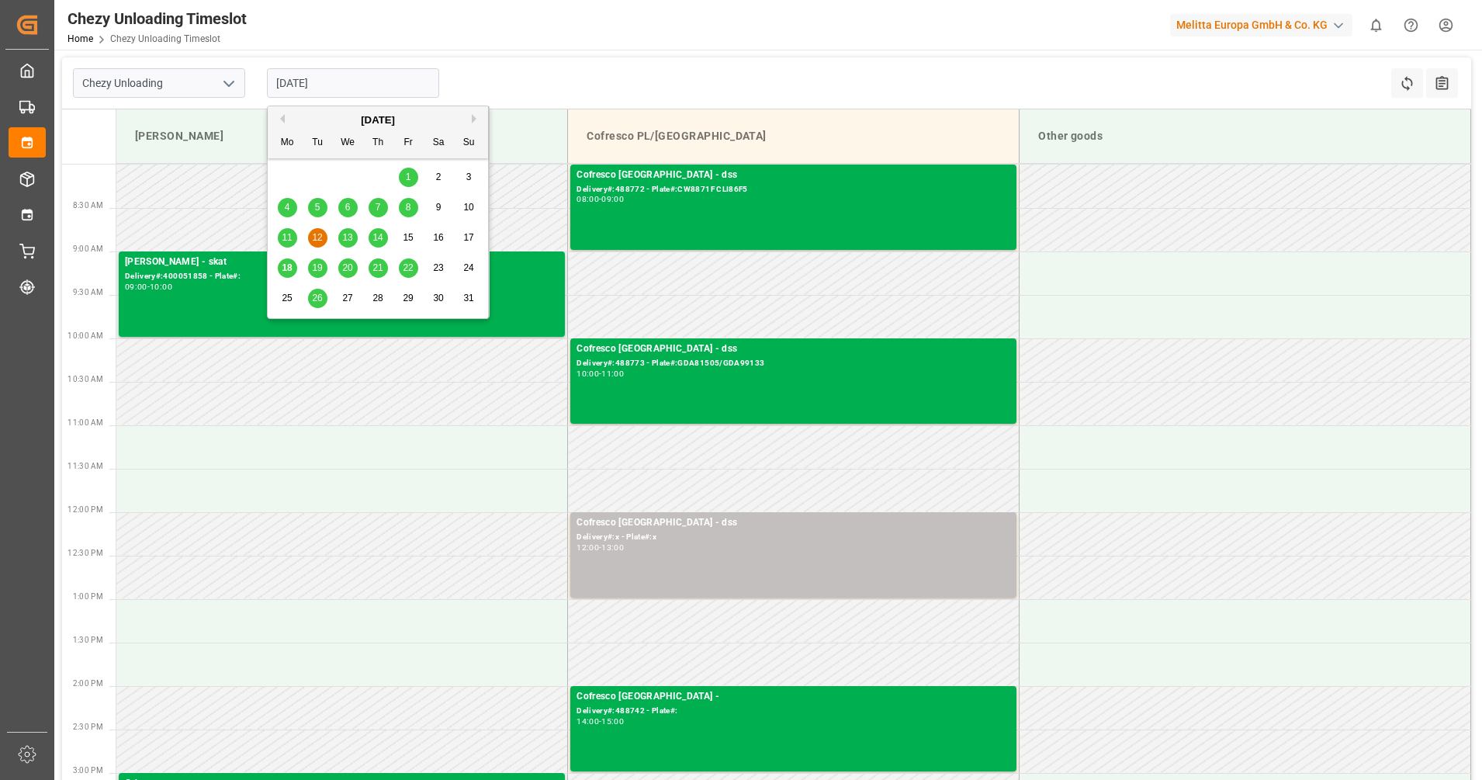
click at [293, 239] on div "11" at bounding box center [287, 238] width 19 height 19
type input "[DATE]"
